Goal: Transaction & Acquisition: Purchase product/service

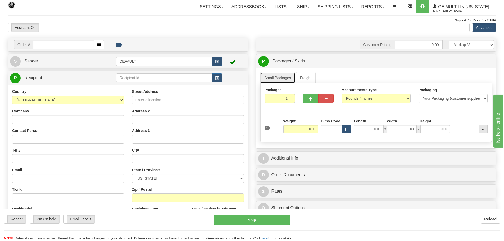
click at [283, 77] on link "Small Packages" at bounding box center [277, 77] width 35 height 11
click at [51, 119] on input "Company" at bounding box center [68, 119] width 112 height 9
click at [17, 137] on input "Contact Person" at bounding box center [68, 139] width 112 height 9
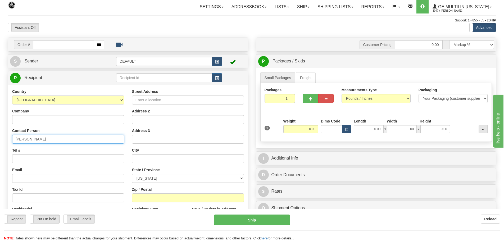
type input "[PERSON_NAME]"
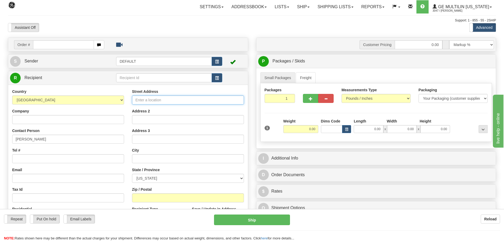
click at [164, 97] on input "Street Address" at bounding box center [188, 99] width 112 height 9
type input "890 whispering pine"
click at [240, 177] on select "[US_STATE] [US_STATE] [US_STATE] [US_STATE] Armed Forces America Armed Forces E…" at bounding box center [188, 178] width 112 height 9
select select "WI"
click at [132, 174] on select "[US_STATE] [US_STATE] [US_STATE] [US_STATE] Armed Forces America Armed Forces E…" at bounding box center [188, 178] width 112 height 9
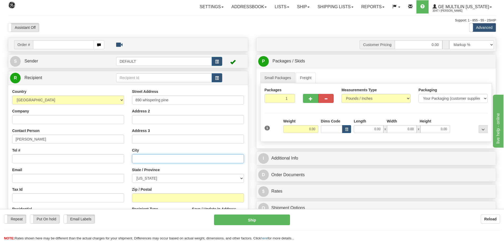
click at [150, 159] on input "text" at bounding box center [188, 158] width 112 height 9
type input "lake [PERSON_NAME]"
click at [178, 196] on input "Zip / Postal" at bounding box center [188, 197] width 112 height 9
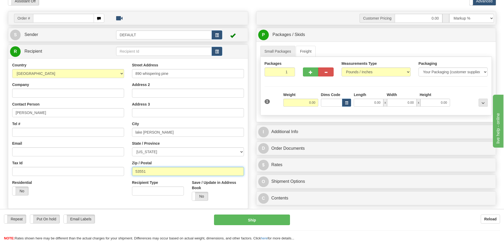
type input "53551"
click at [30, 132] on input "Tel #" at bounding box center [68, 132] width 112 height 9
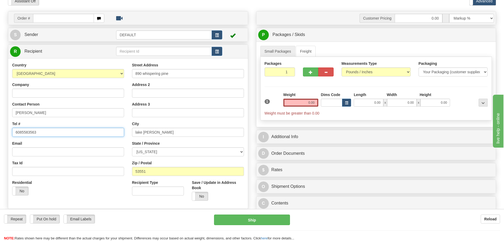
type input "6085583563"
click at [278, 50] on link "Small Packages" at bounding box center [277, 51] width 35 height 11
click at [316, 102] on input "0.00" at bounding box center [300, 103] width 35 height 8
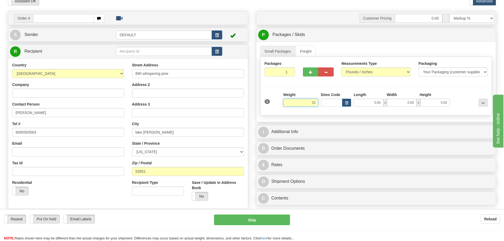
scroll to position [53, 0]
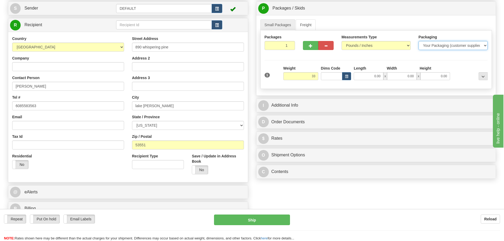
type input "33.00"
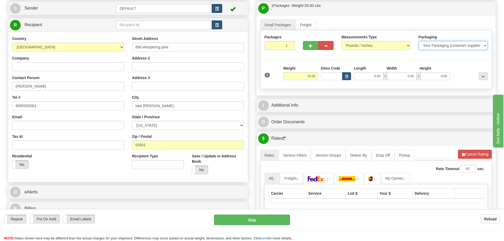
click at [487, 47] on select "Your Packaging (customer supplied) Envelope (carrier supplied) Pack (carrier su…" at bounding box center [452, 45] width 69 height 9
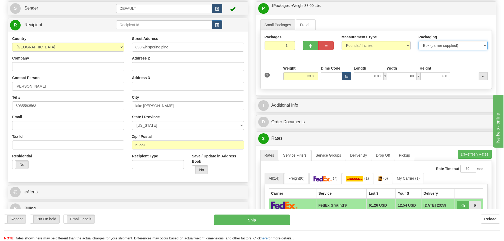
click at [418, 41] on select "Your Packaging (customer supplied) Envelope (carrier supplied) Pack (carrier su…" at bounding box center [452, 45] width 69 height 9
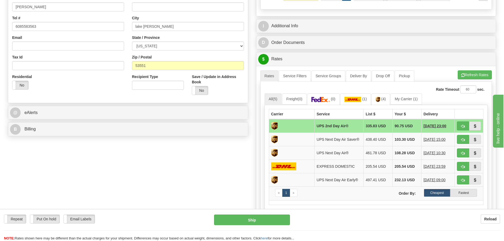
scroll to position [159, 0]
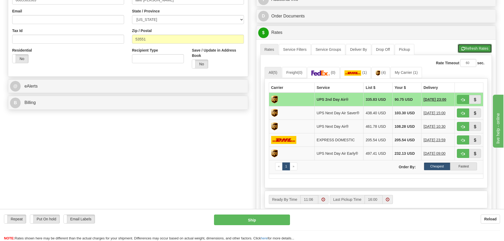
click at [474, 46] on button "Refresh Rates" at bounding box center [474, 48] width 34 height 9
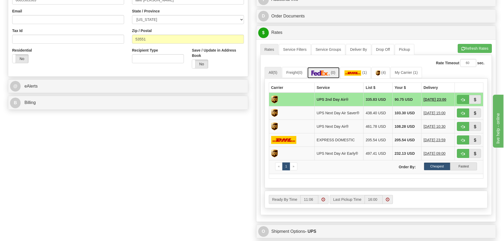
click at [315, 69] on link "(0)" at bounding box center [323, 72] width 33 height 11
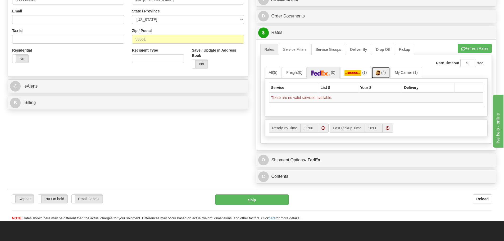
click at [383, 76] on link "(4)" at bounding box center [380, 72] width 19 height 11
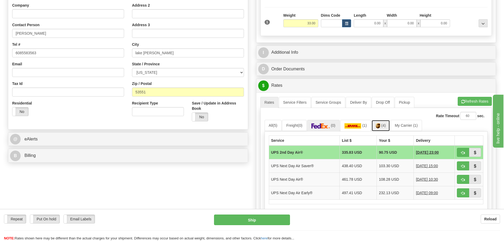
scroll to position [26, 0]
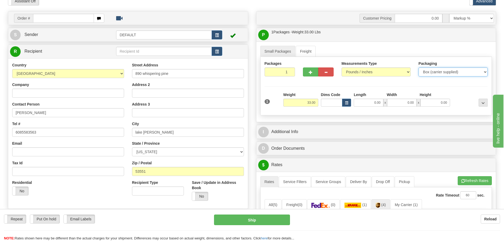
click at [422, 75] on select "Your Packaging (customer supplied) Envelope (carrier supplied) Pack (carrier su…" at bounding box center [452, 71] width 69 height 9
select select "1"
click at [418, 67] on select "Your Packaging (customer supplied) Envelope (carrier supplied) Pack (carrier su…" at bounding box center [452, 71] width 69 height 9
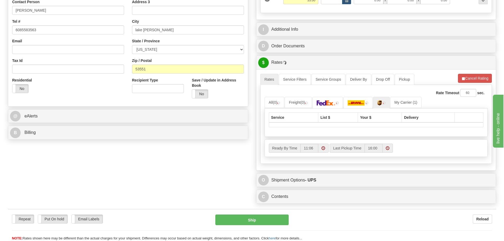
scroll to position [132, 0]
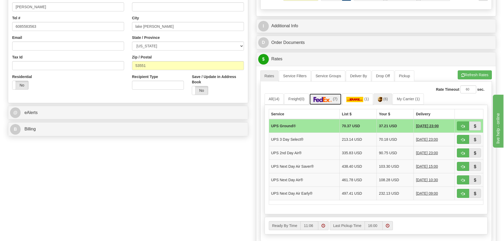
click at [319, 94] on link "(7)" at bounding box center [325, 98] width 33 height 11
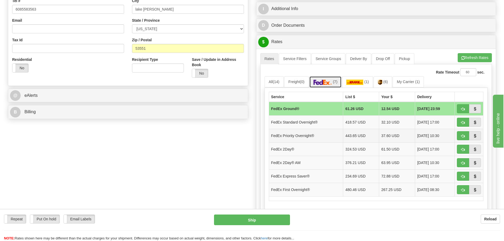
scroll to position [159, 0]
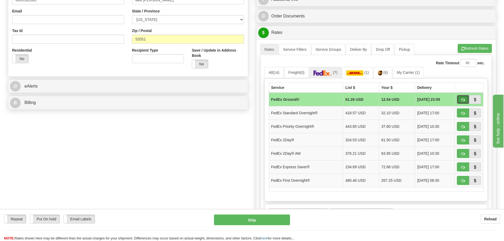
click at [460, 99] on button "button" at bounding box center [463, 99] width 12 height 9
type input "92"
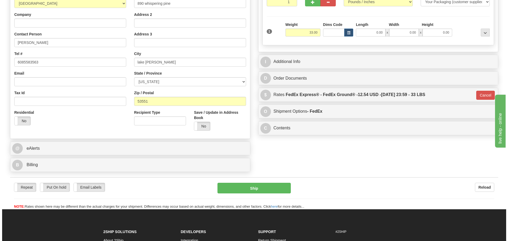
scroll to position [106, 0]
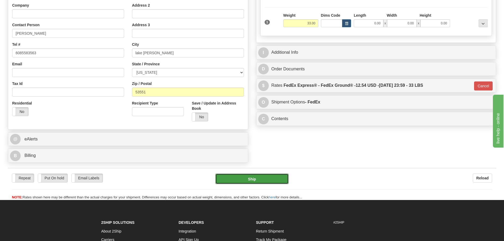
click at [238, 175] on button "Ship" at bounding box center [251, 178] width 73 height 11
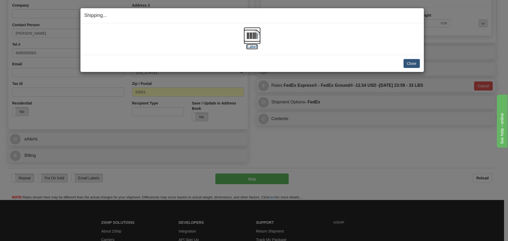
click at [247, 37] on img at bounding box center [252, 35] width 17 height 17
click at [412, 60] on button "Close" at bounding box center [411, 63] width 16 height 9
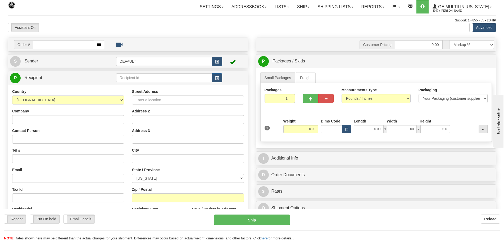
click at [91, 46] on input "text" at bounding box center [63, 44] width 61 height 9
click at [139, 19] on div "Support: 1 - 855 - 55 - 2SHIP" at bounding box center [252, 20] width 488 height 4
